Goal: Register for event/course

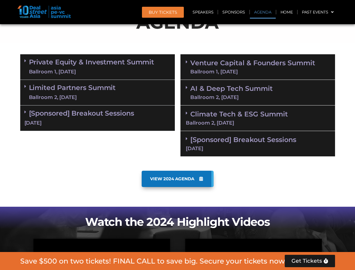
scroll to position [348, 0]
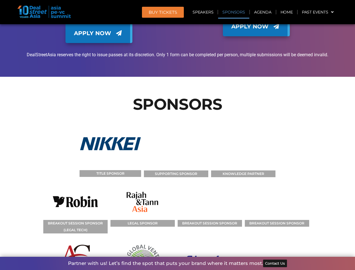
scroll to position [3981, 0]
